Goal: Task Accomplishment & Management: Manage account settings

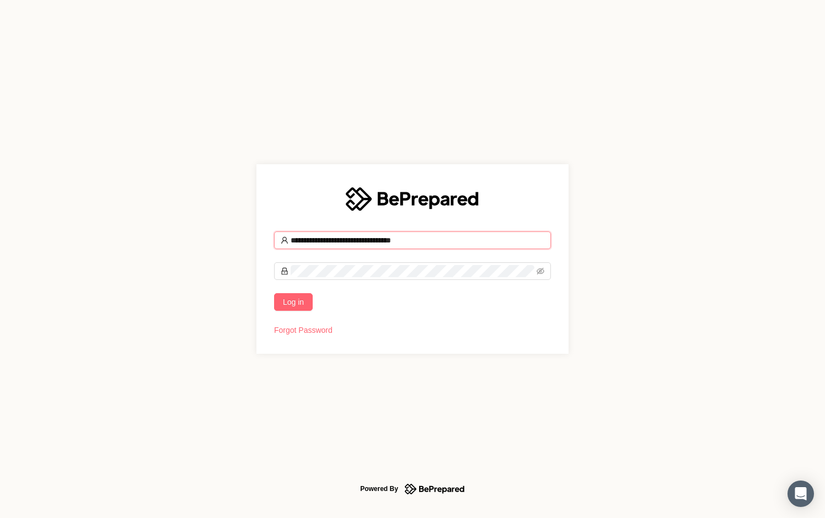
type input "**********"
click at [293, 302] on button "Log in" at bounding box center [293, 302] width 39 height 18
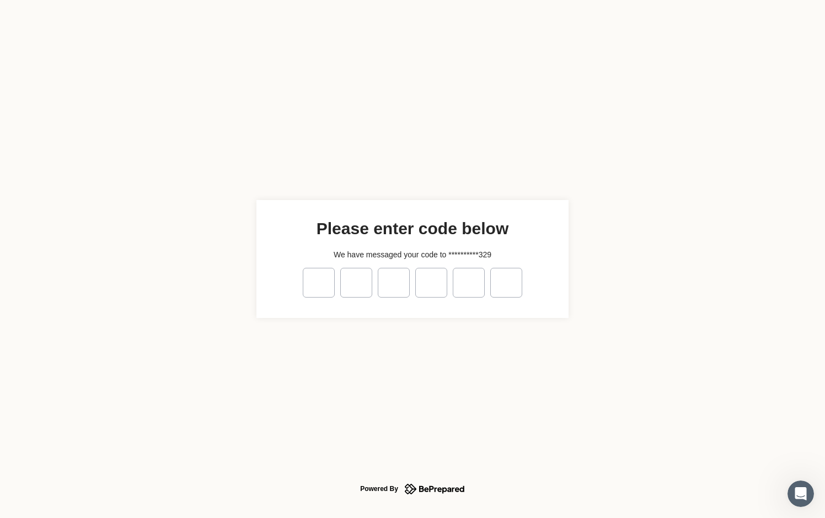
type input "*"
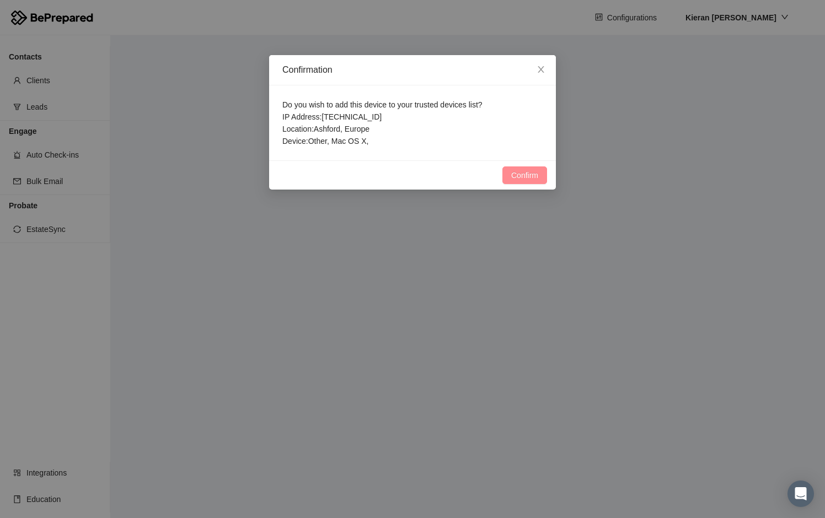
click at [517, 176] on span "Confirm" at bounding box center [524, 175] width 27 height 12
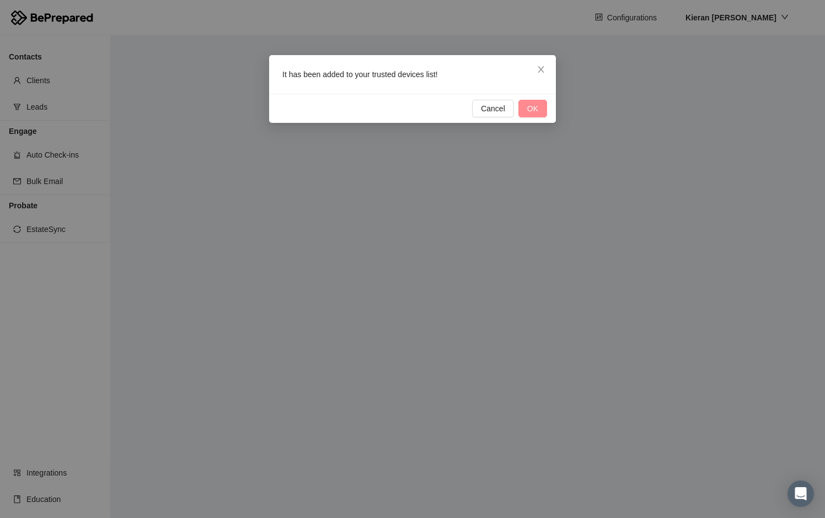
click at [535, 102] on button "OK" at bounding box center [532, 109] width 29 height 18
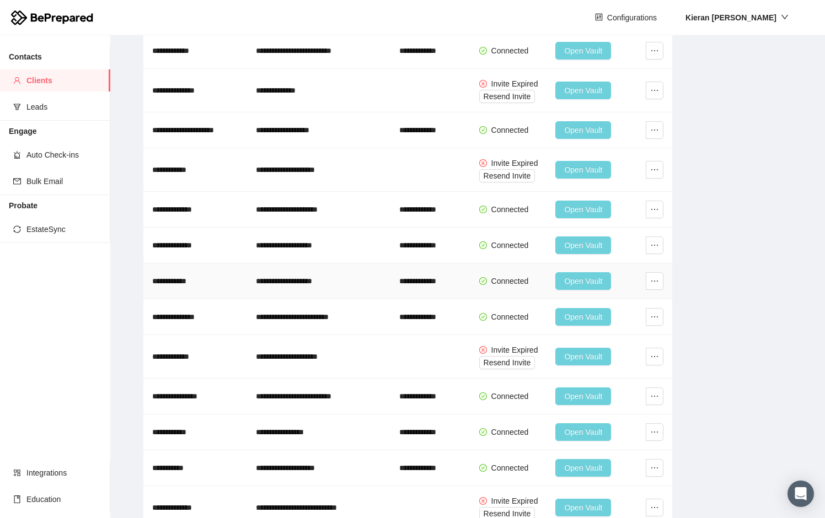
scroll to position [292, 0]
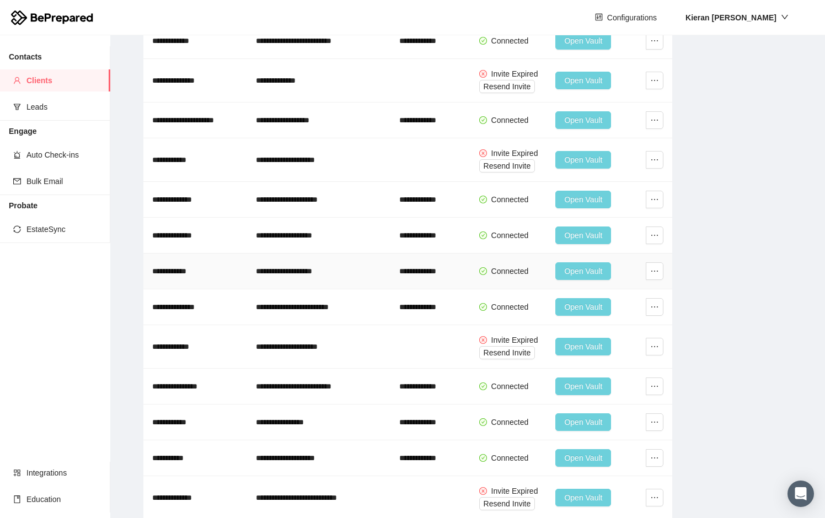
click at [592, 269] on span "Open Vault" at bounding box center [583, 271] width 38 height 12
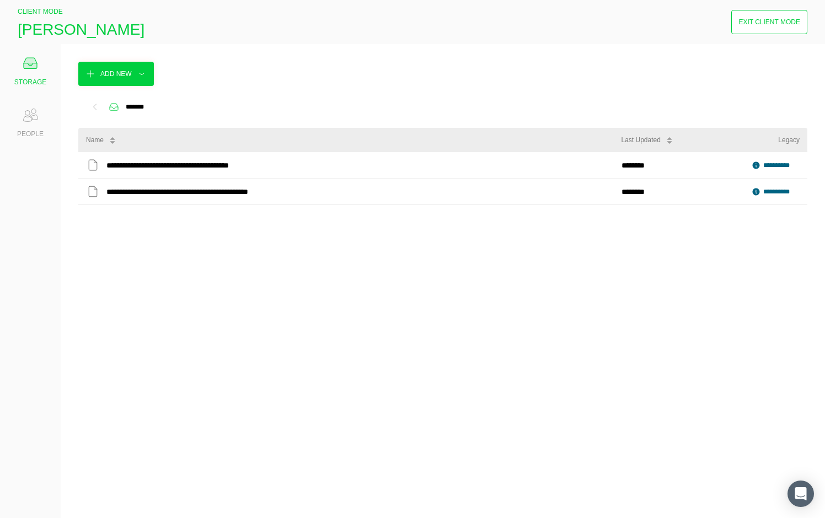
click at [25, 122] on icon at bounding box center [30, 115] width 22 height 22
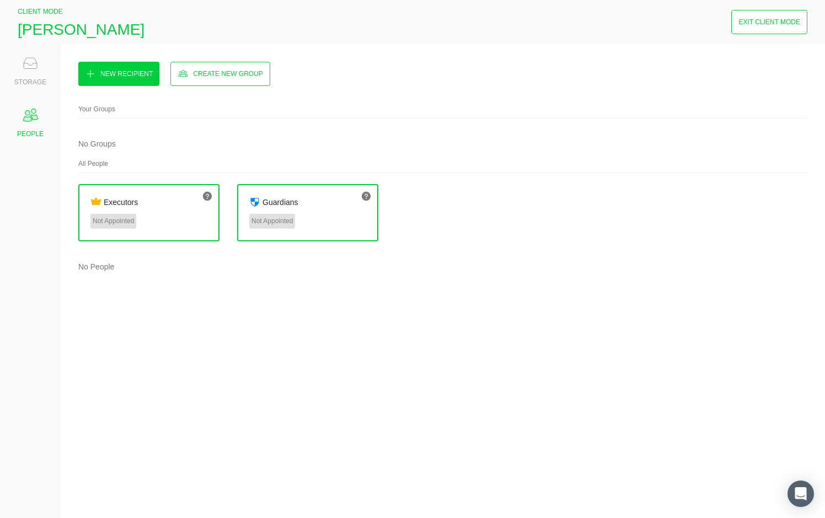
click at [114, 221] on div "Not Appointed" at bounding box center [113, 221] width 46 height 15
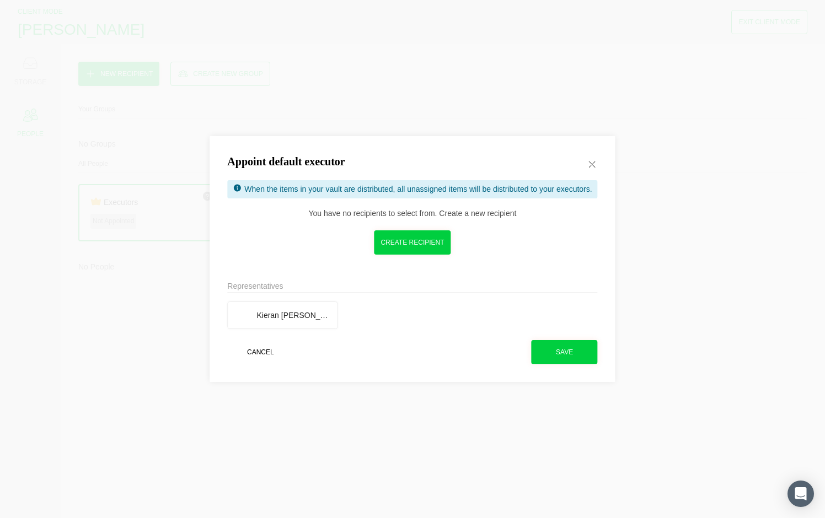
click at [426, 247] on div "Create recipient" at bounding box center [411, 242] width 63 height 11
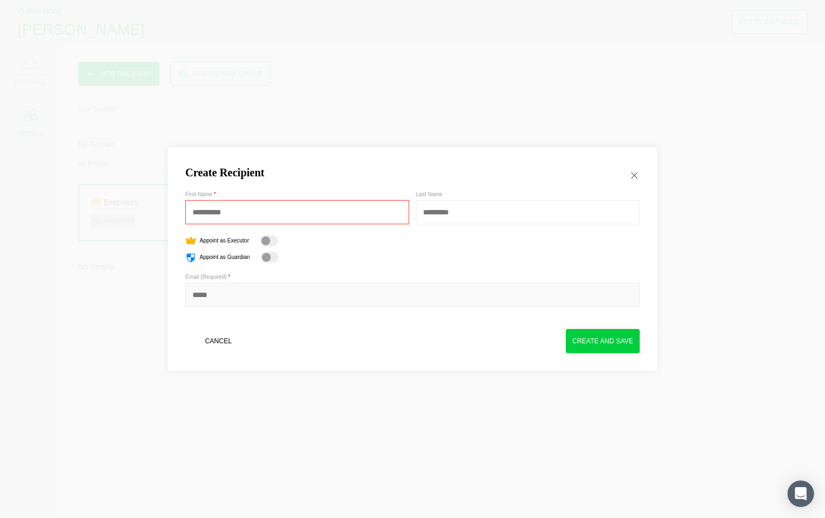
click at [261, 293] on input at bounding box center [412, 295] width 454 height 24
click at [511, 256] on div "Appoint as Guardian" at bounding box center [412, 257] width 454 height 11
click at [633, 171] on icon at bounding box center [633, 175] width 11 height 11
